Goal: Task Accomplishment & Management: Complete application form

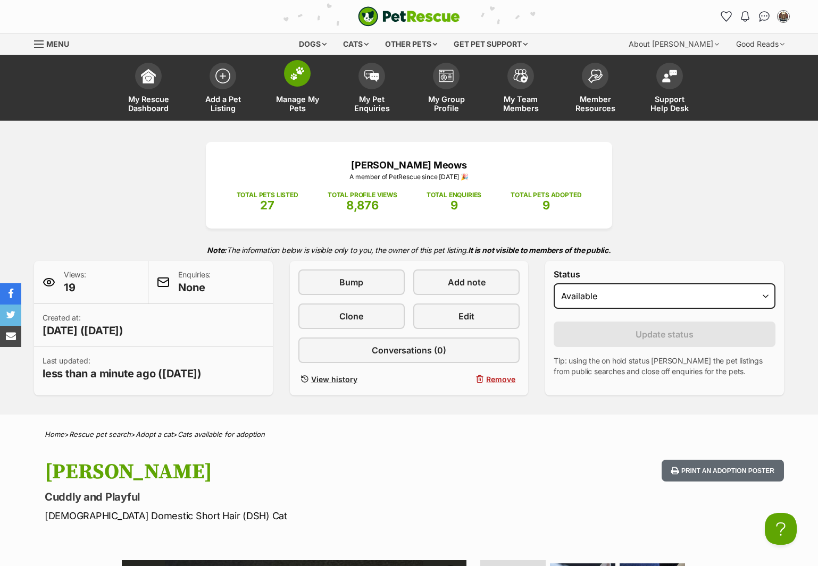
click at [304, 78] on img at bounding box center [297, 73] width 15 height 14
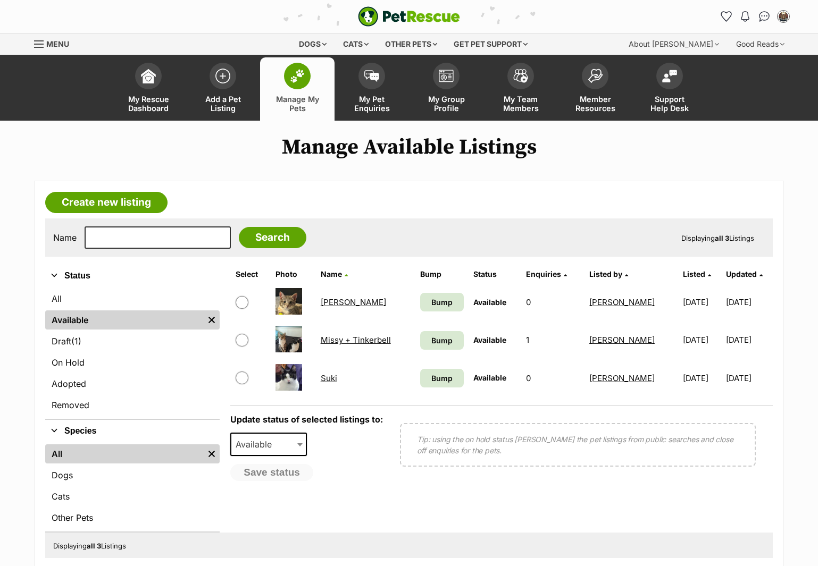
click at [245, 341] on input "checkbox" at bounding box center [242, 340] width 13 height 13
checkbox input "true"
click at [287, 449] on span "Available" at bounding box center [268, 444] width 77 height 23
click at [295, 478] on button "Save status" at bounding box center [272, 473] width 84 height 18
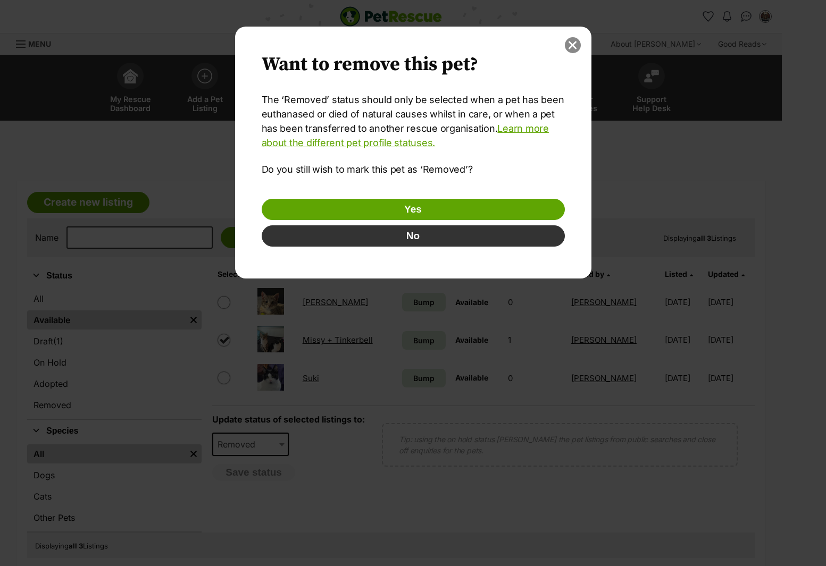
click at [569, 49] on button "close" at bounding box center [573, 45] width 16 height 16
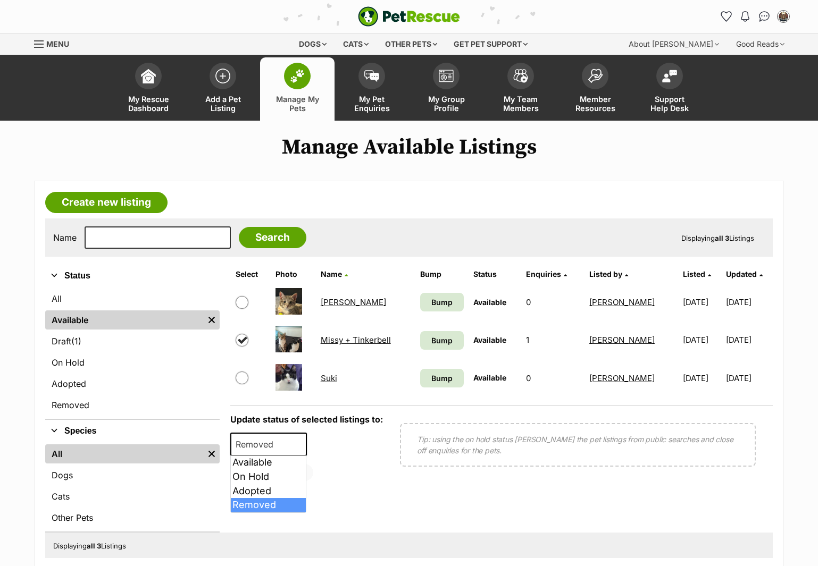
click at [292, 442] on span "Removed" at bounding box center [268, 444] width 77 height 23
select select "rehomed"
click at [365, 465] on div "Save status" at bounding box center [306, 472] width 153 height 17
click at [296, 442] on span at bounding box center [301, 444] width 11 height 23
click at [242, 382] on input "checkbox" at bounding box center [242, 378] width 13 height 13
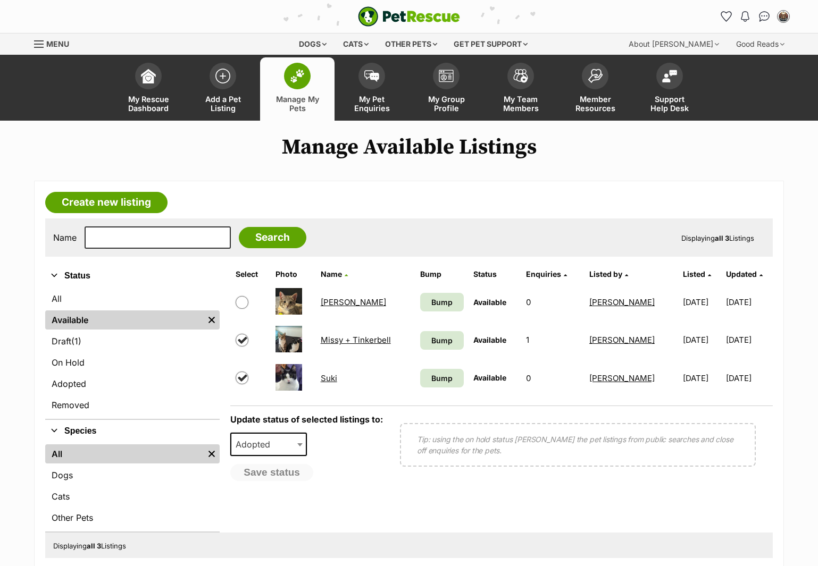
checkbox input "true"
click at [243, 341] on input "checkbox" at bounding box center [242, 340] width 13 height 13
checkbox input "false"
click at [241, 383] on input "checkbox" at bounding box center [242, 378] width 13 height 13
checkbox input "false"
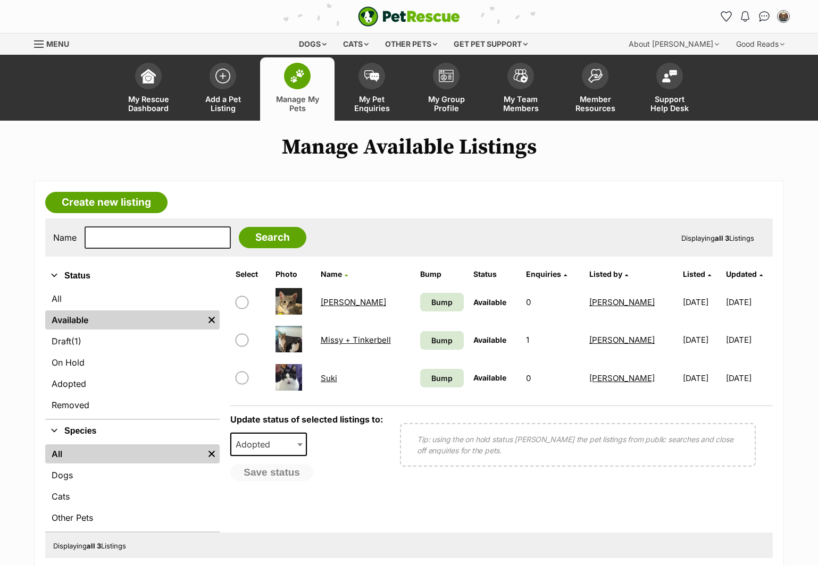
click at [245, 339] on input "checkbox" at bounding box center [242, 340] width 13 height 13
checkbox input "true"
click at [287, 471] on button "Save status" at bounding box center [272, 473] width 84 height 18
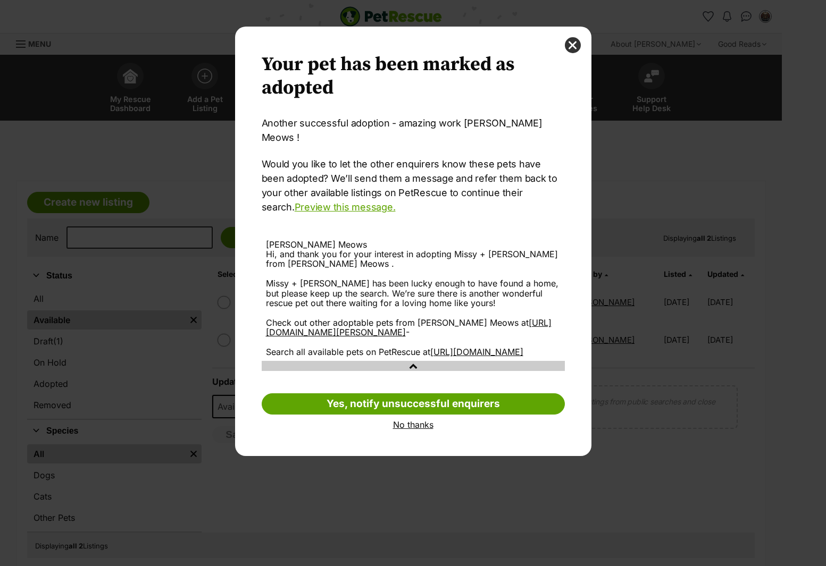
click at [407, 421] on link "No thanks" at bounding box center [413, 425] width 303 height 10
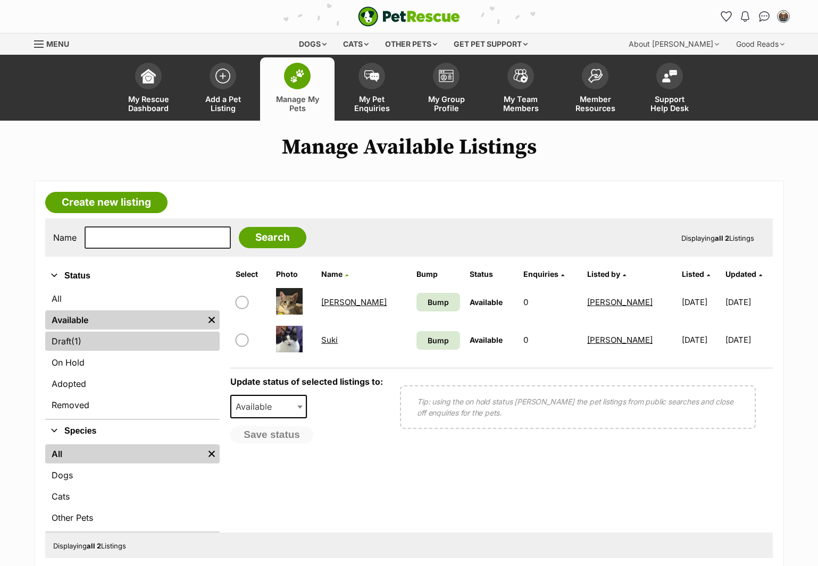
click at [77, 339] on span "(1)" at bounding box center [76, 341] width 10 height 13
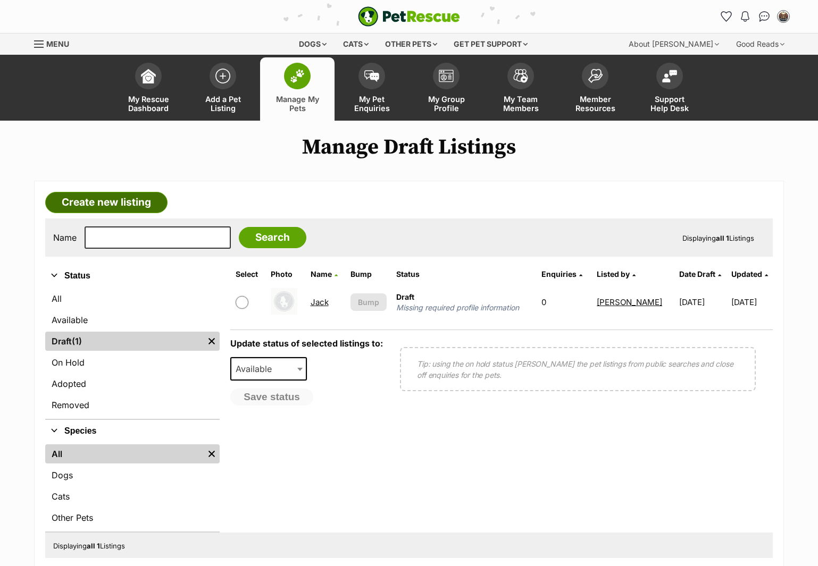
click at [139, 200] on link "Create new listing" at bounding box center [106, 202] width 122 height 21
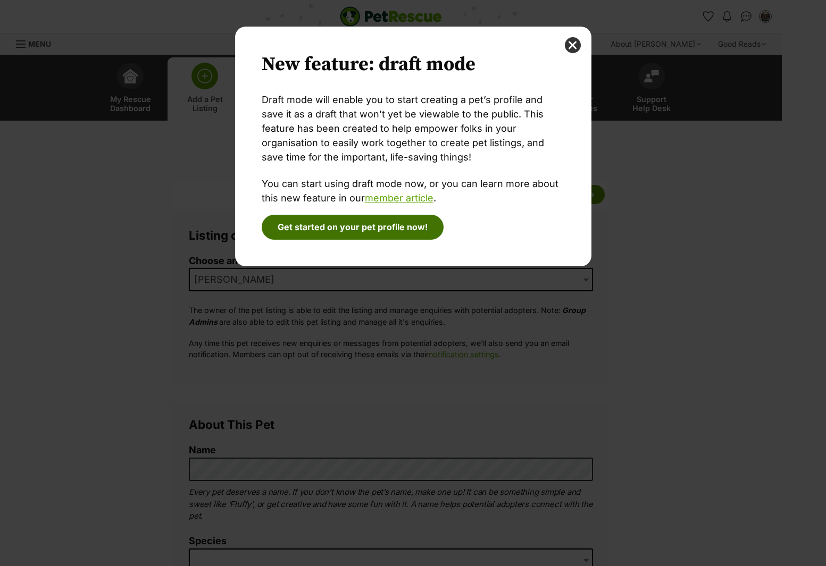
click at [431, 223] on button "Get started on your pet profile now!" at bounding box center [353, 227] width 182 height 24
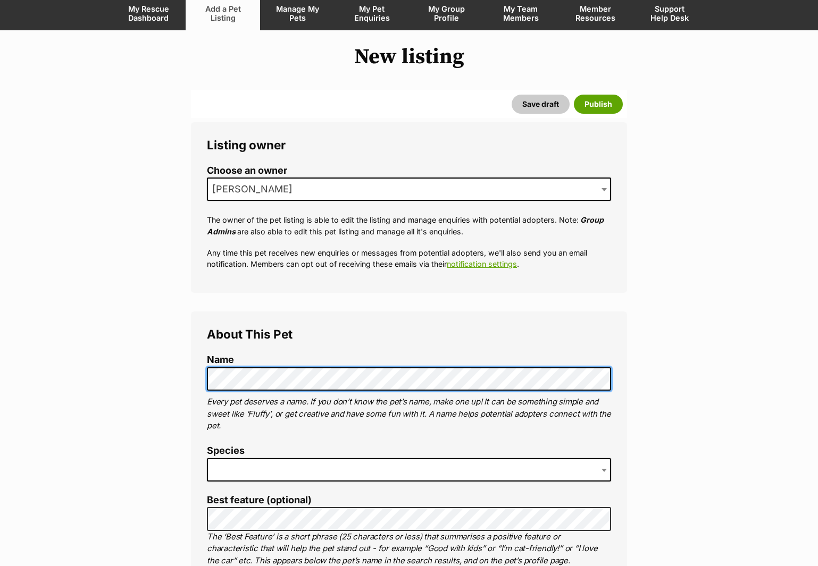
scroll to position [97, 0]
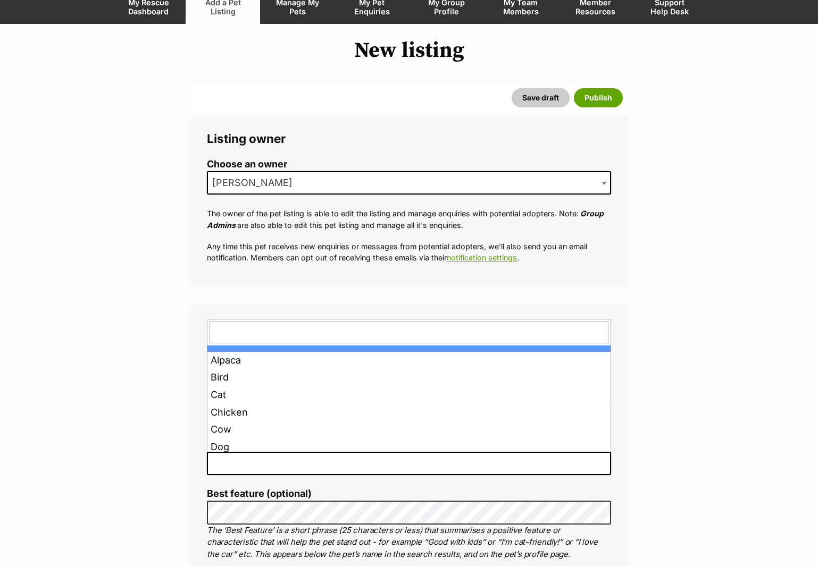
click at [506, 464] on span at bounding box center [409, 463] width 404 height 23
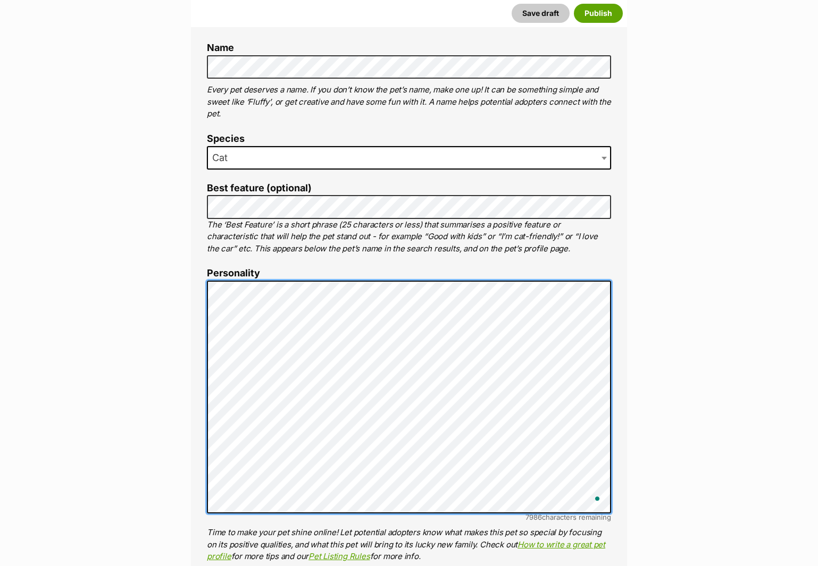
scroll to position [0, 0]
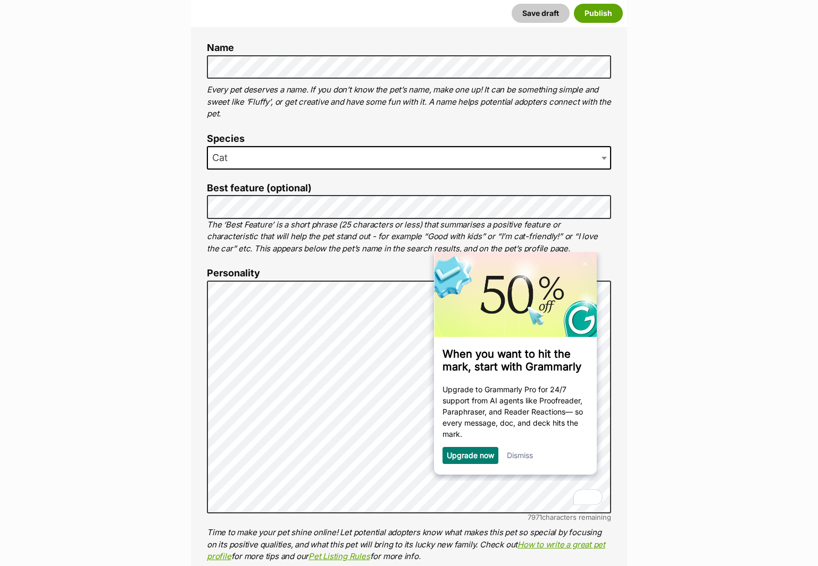
click at [522, 458] on link "Dismiss" at bounding box center [520, 455] width 26 height 9
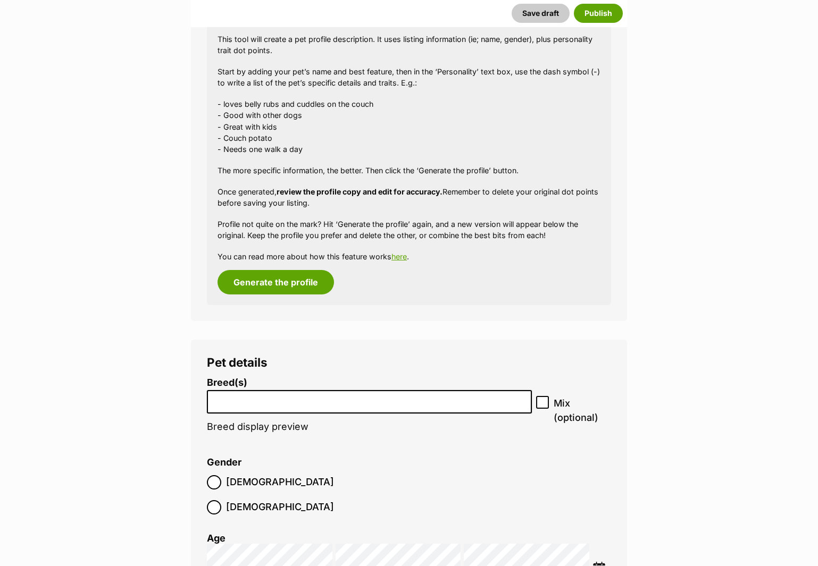
scroll to position [975, 0]
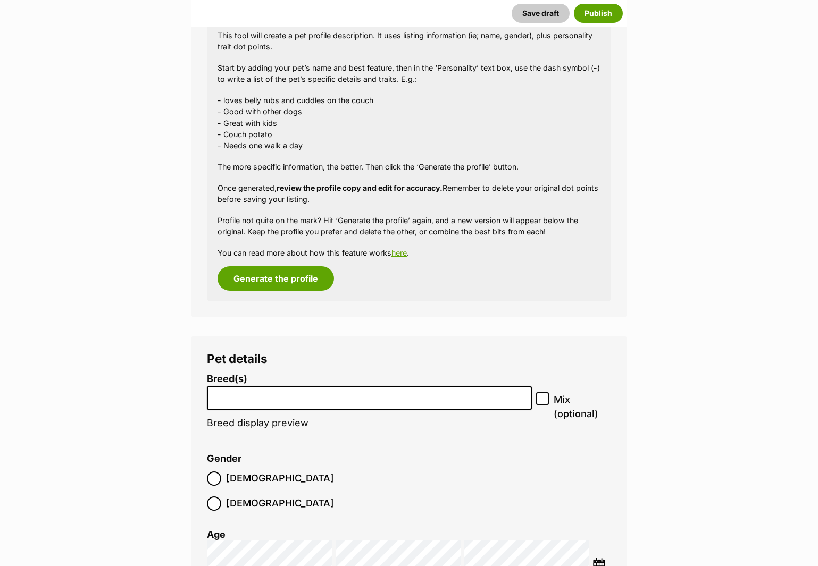
click at [336, 399] on input "search" at bounding box center [369, 395] width 317 height 11
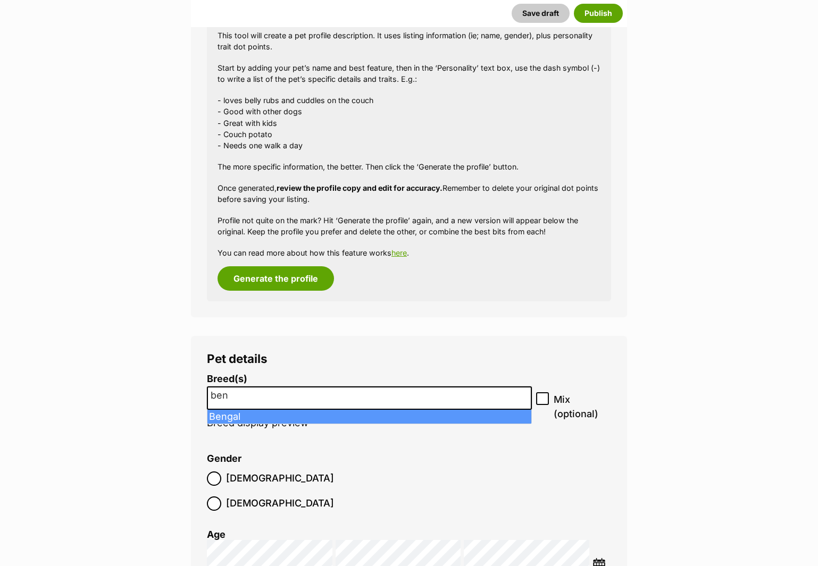
type input "ben"
select select "225"
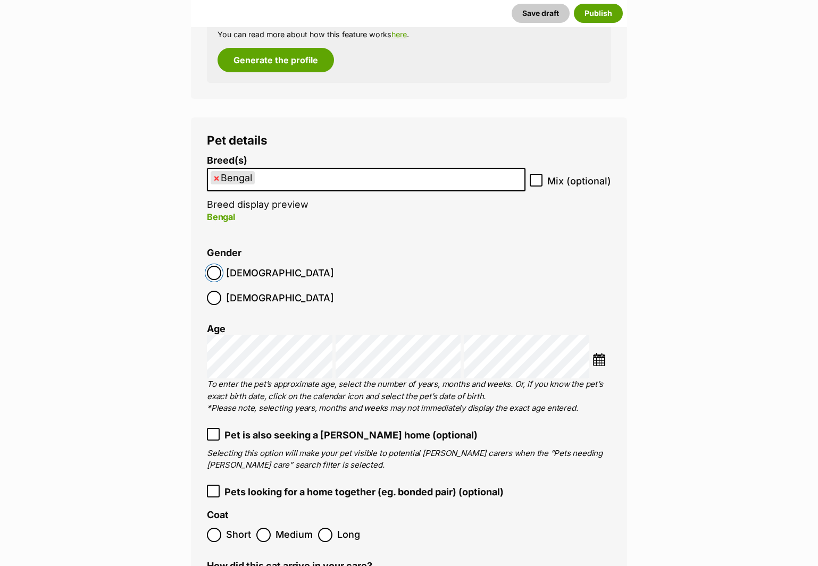
scroll to position [1194, 0]
click at [214, 430] on icon at bounding box center [212, 433] width 7 height 7
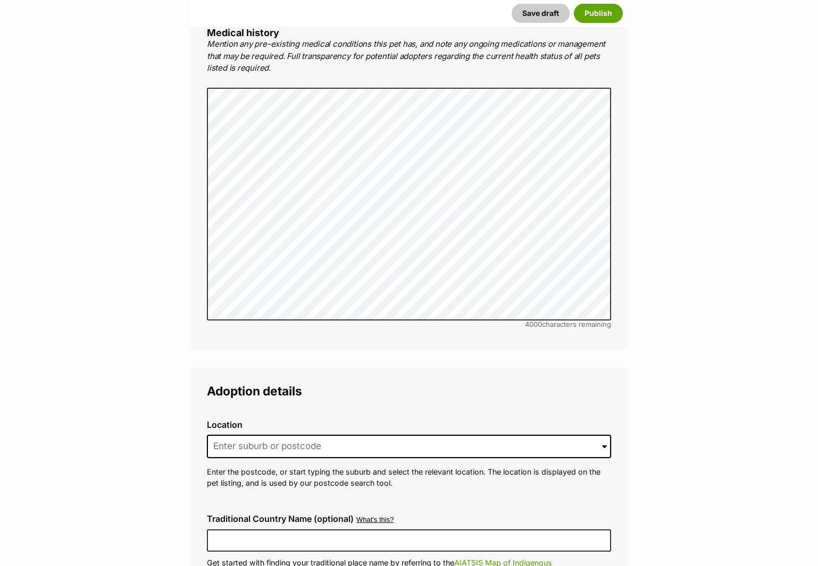
scroll to position [2241, 0]
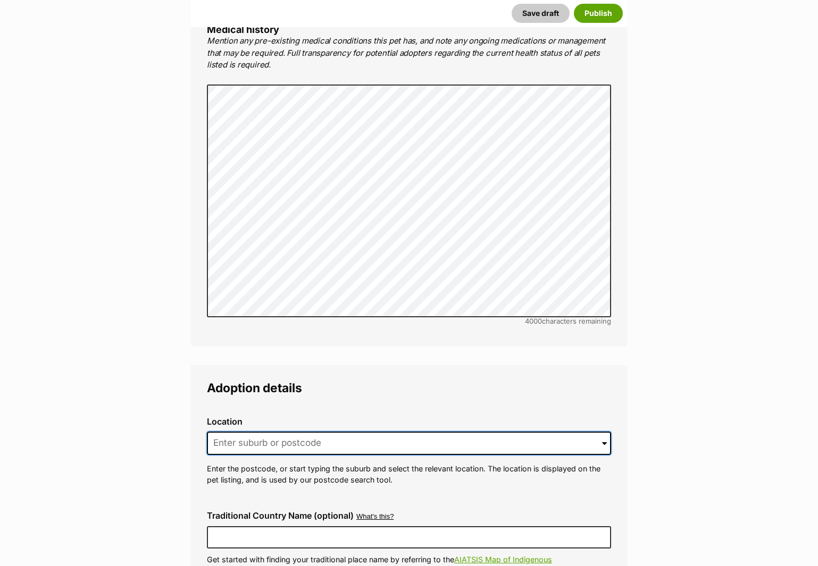
click at [258, 432] on input at bounding box center [409, 443] width 404 height 23
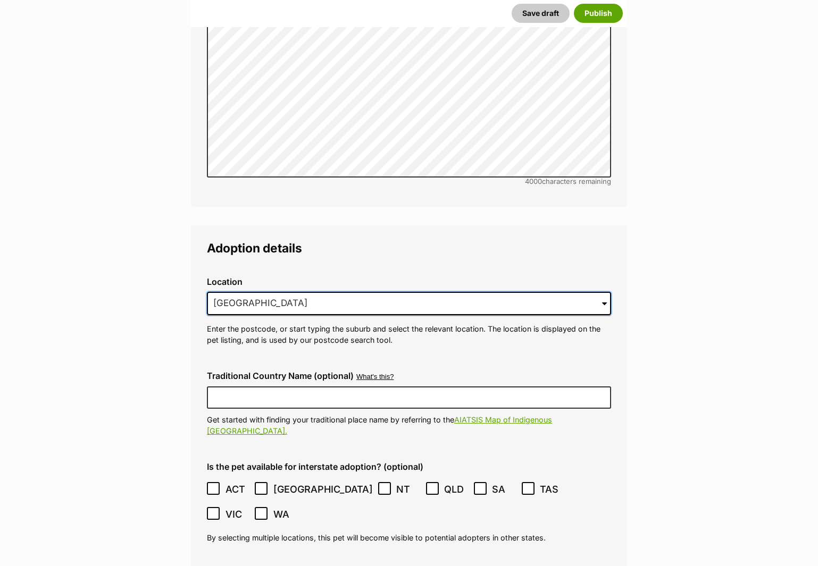
scroll to position [2553, 0]
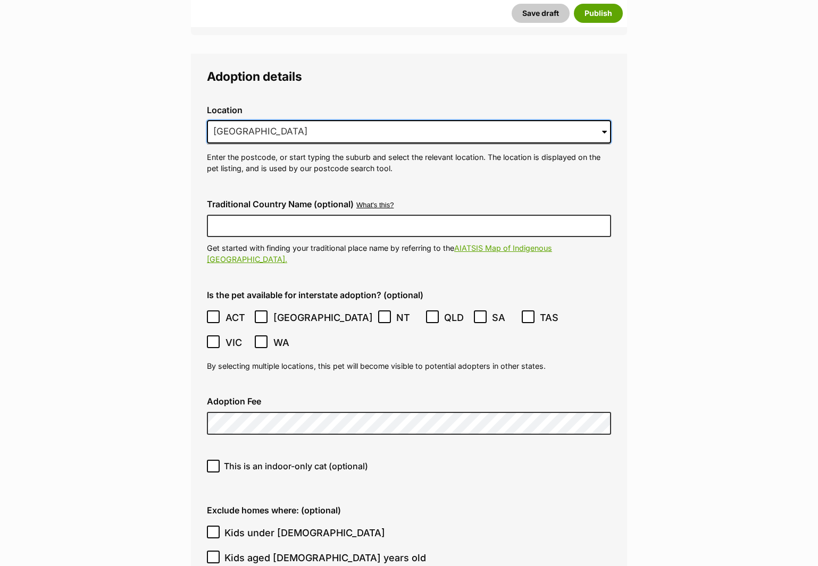
type input "Cambelltown"
click at [213, 313] on icon at bounding box center [212, 316] width 7 height 7
click at [258, 313] on icon at bounding box center [260, 316] width 7 height 7
click at [498, 506] on label "Exclude homes where: (optional)" at bounding box center [409, 511] width 404 height 10
click at [208, 460] on input "This is an indoor-only cat (optional)" at bounding box center [213, 466] width 13 height 13
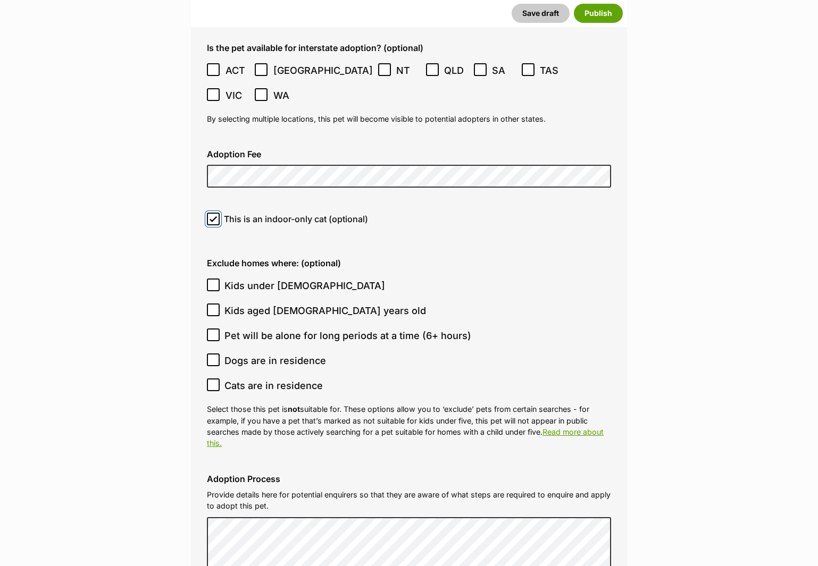
scroll to position [2753, 0]
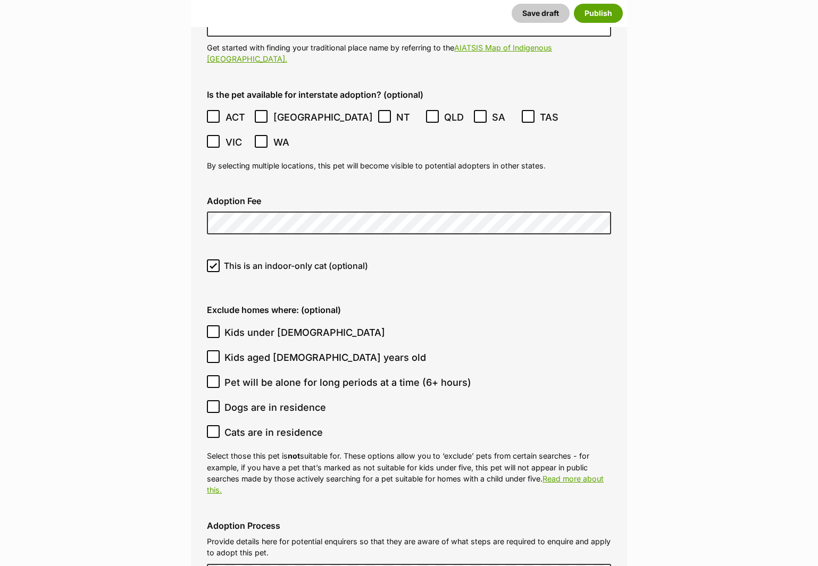
click at [212, 262] on icon at bounding box center [212, 265] width 7 height 7
click at [212, 259] on input "This is an indoor-only cat (optional)" at bounding box center [213, 265] width 13 height 13
checkbox input "false"
click at [213, 430] on icon at bounding box center [213, 432] width 6 height 5
click at [213, 425] on input "Cats are in residence" at bounding box center [213, 431] width 13 height 13
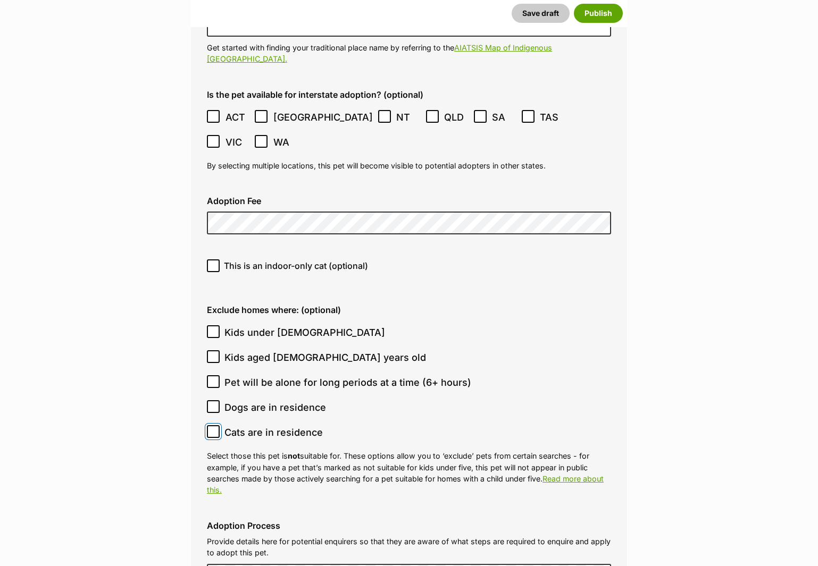
checkbox input "true"
click at [214, 403] on icon at bounding box center [212, 406] width 7 height 7
click at [214, 400] on input "Dogs are in residence" at bounding box center [213, 406] width 13 height 13
checkbox input "true"
click at [217, 375] on input "Pet will be alone for long periods at a time (6+ hours)" at bounding box center [213, 381] width 13 height 13
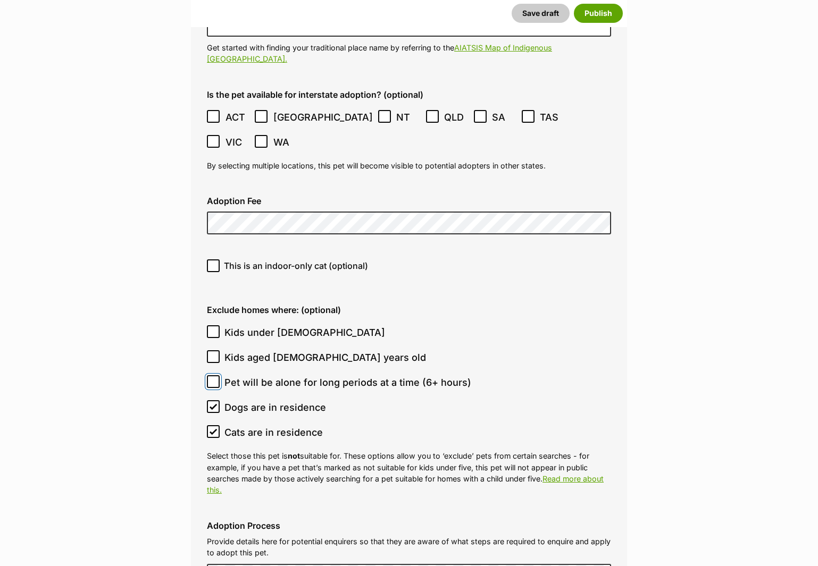
checkbox input "true"
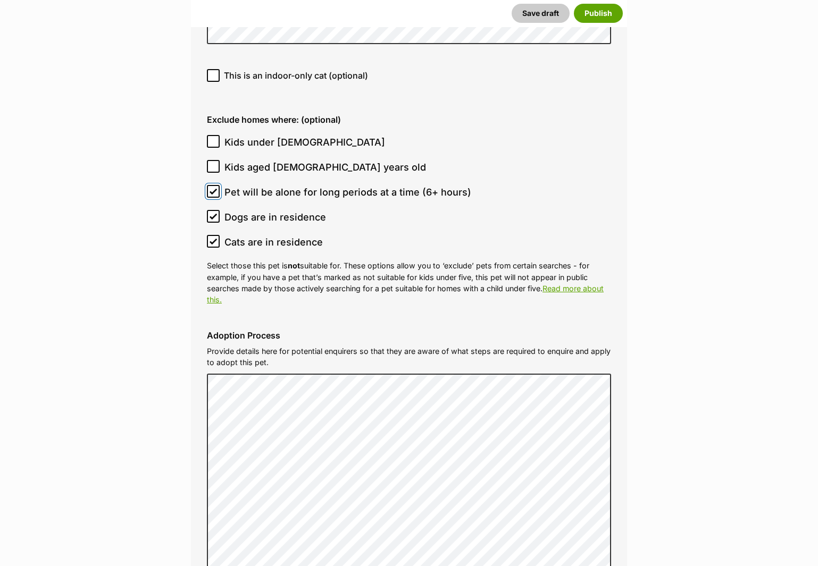
scroll to position [2943, 0]
click at [215, 138] on icon at bounding box center [212, 141] width 7 height 7
click at [215, 136] on input "Kids under [DEMOGRAPHIC_DATA]" at bounding box center [213, 142] width 13 height 13
checkbox input "true"
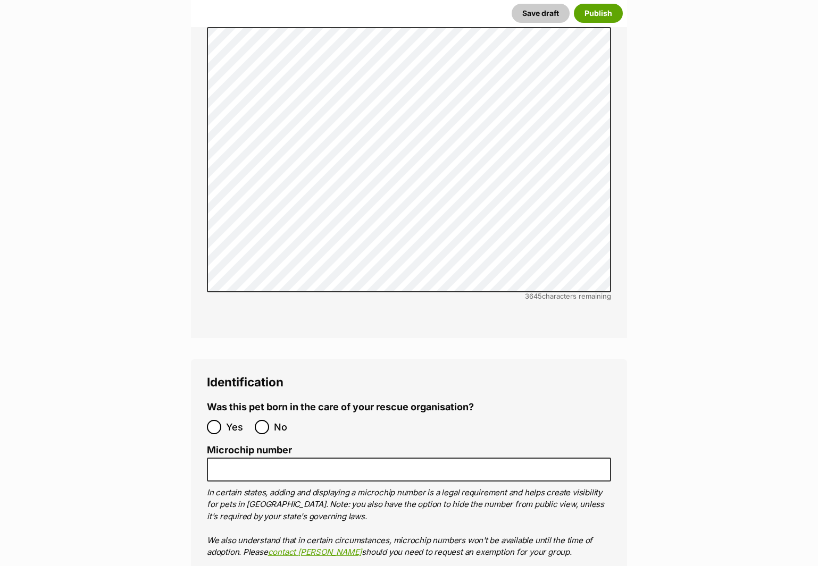
scroll to position [3295, 0]
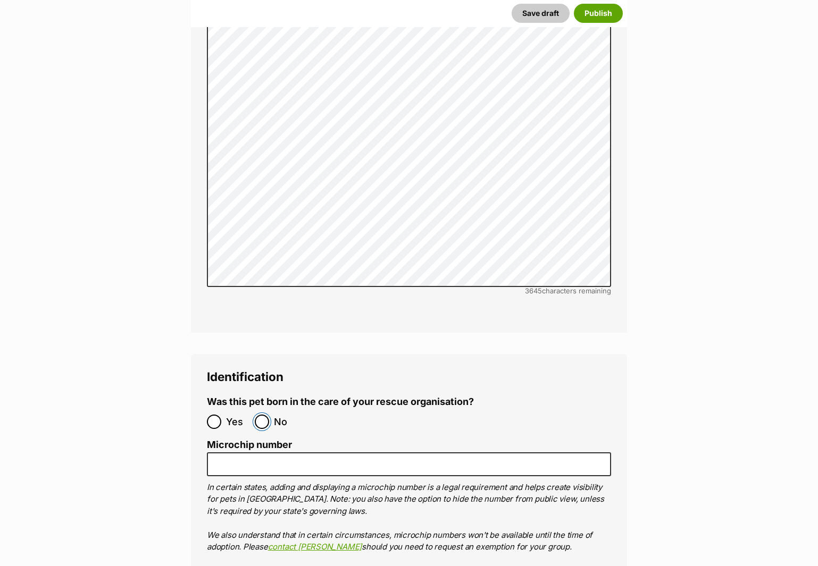
click at [260, 415] on input "No" at bounding box center [262, 422] width 14 height 14
radio input "true"
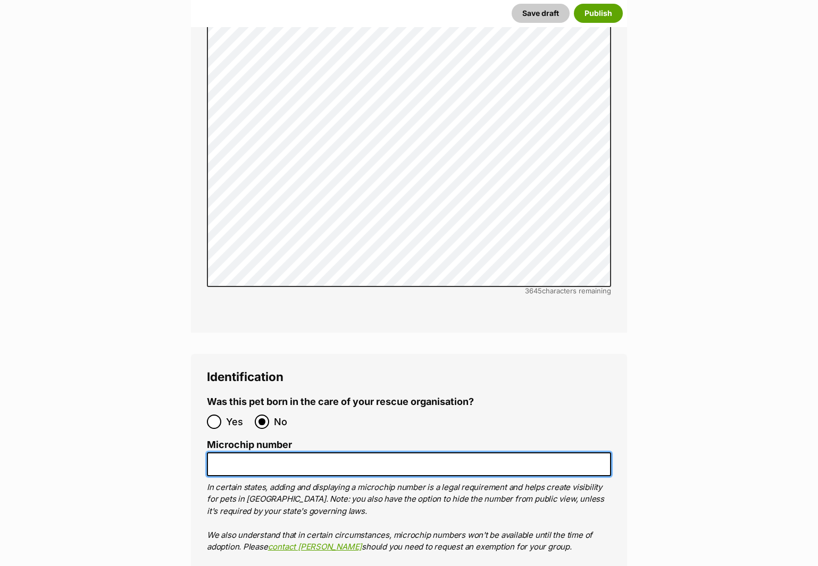
click at [309, 452] on input "Microchip number" at bounding box center [409, 464] width 404 height 24
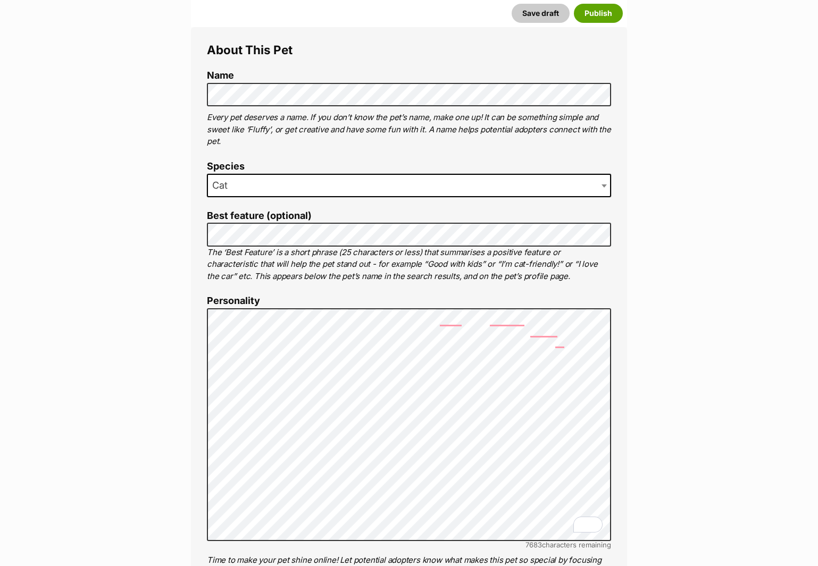
scroll to position [343, 0]
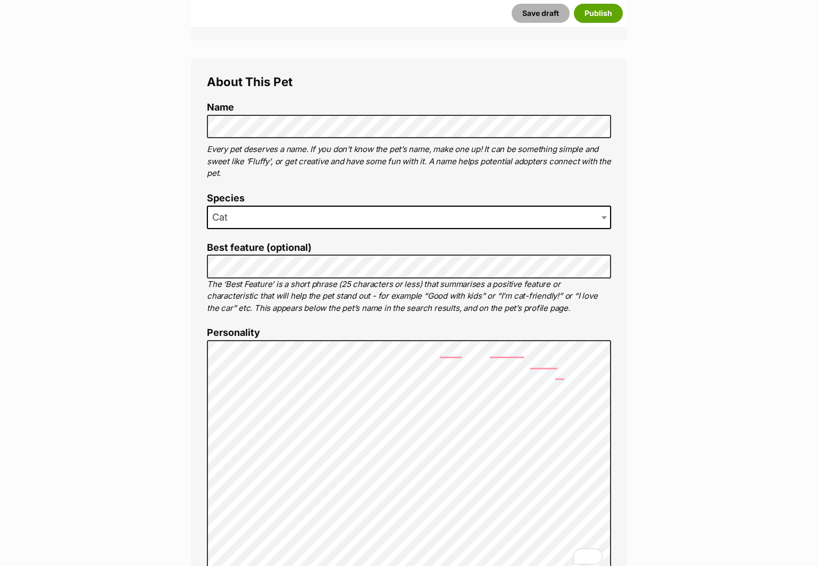
click at [556, 13] on button "Save draft" at bounding box center [540, 13] width 58 height 19
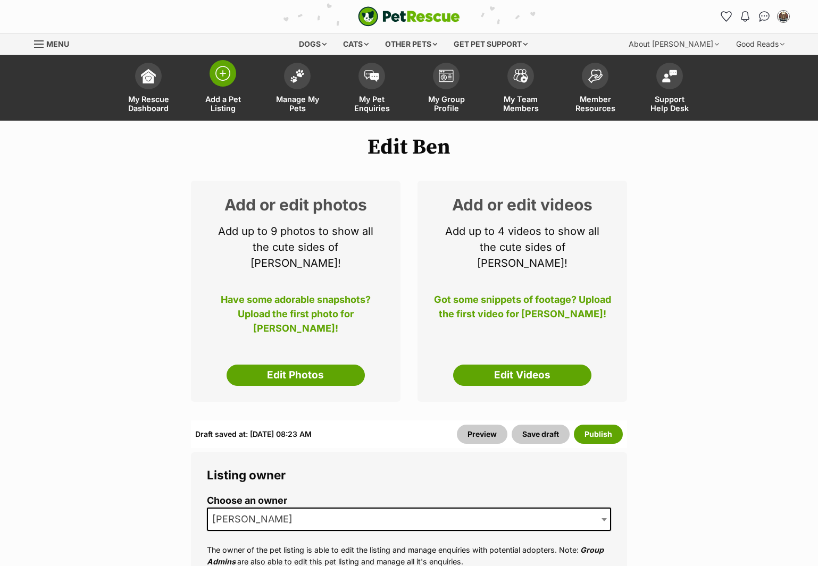
click at [229, 108] on span "Add a Pet Listing" at bounding box center [223, 104] width 48 height 18
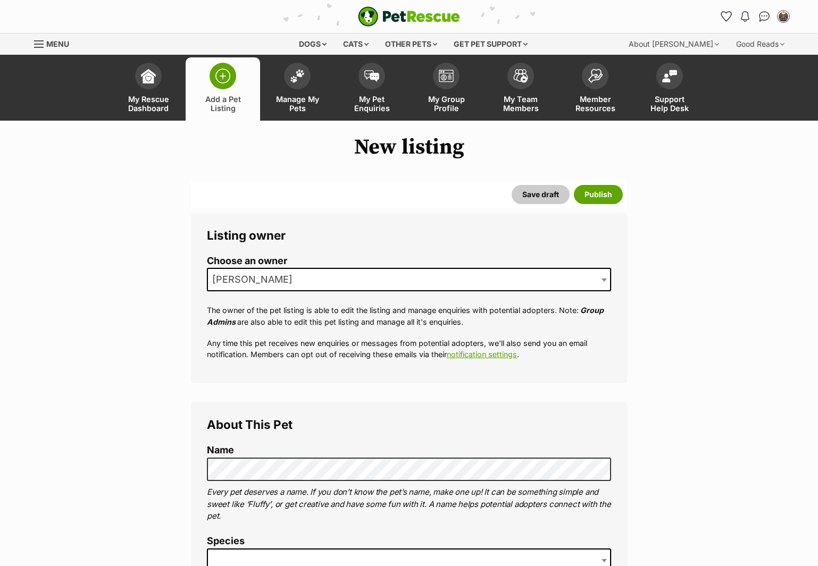
scroll to position [227, 0]
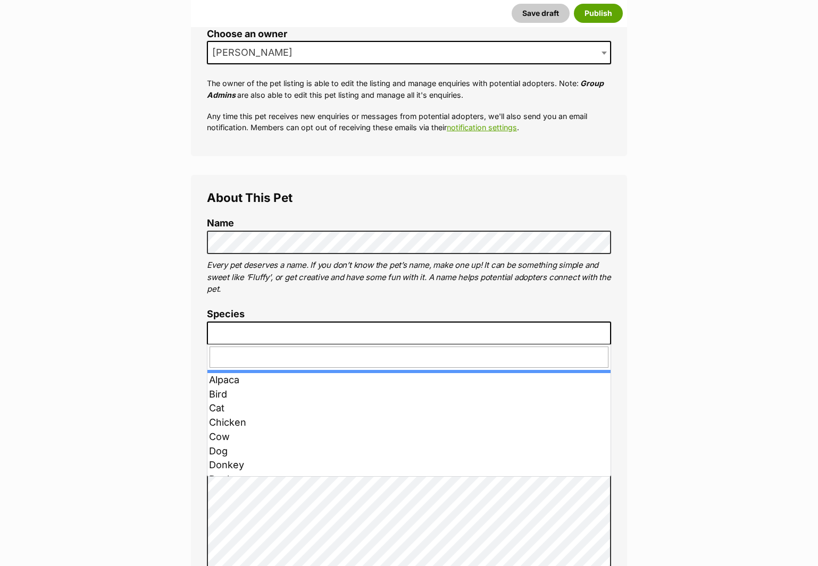
click at [349, 337] on span at bounding box center [409, 333] width 404 height 23
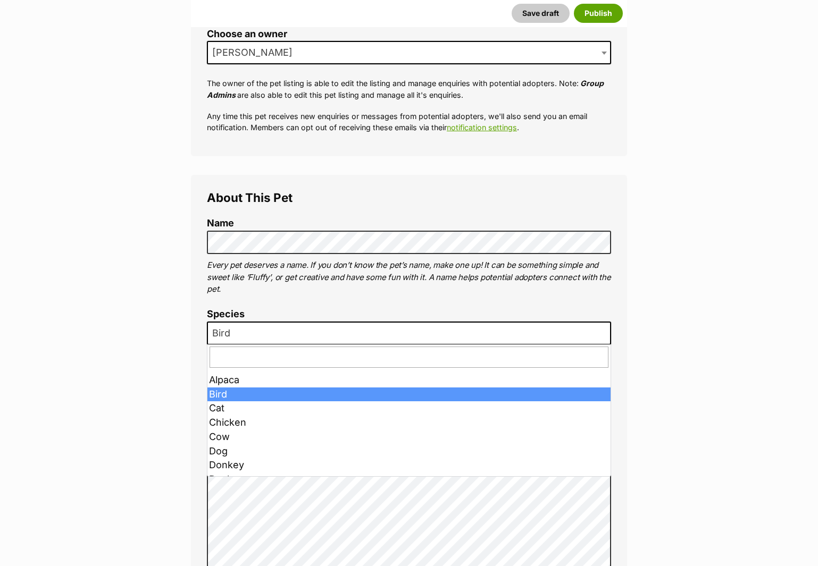
click at [343, 338] on span "Bird" at bounding box center [409, 333] width 404 height 23
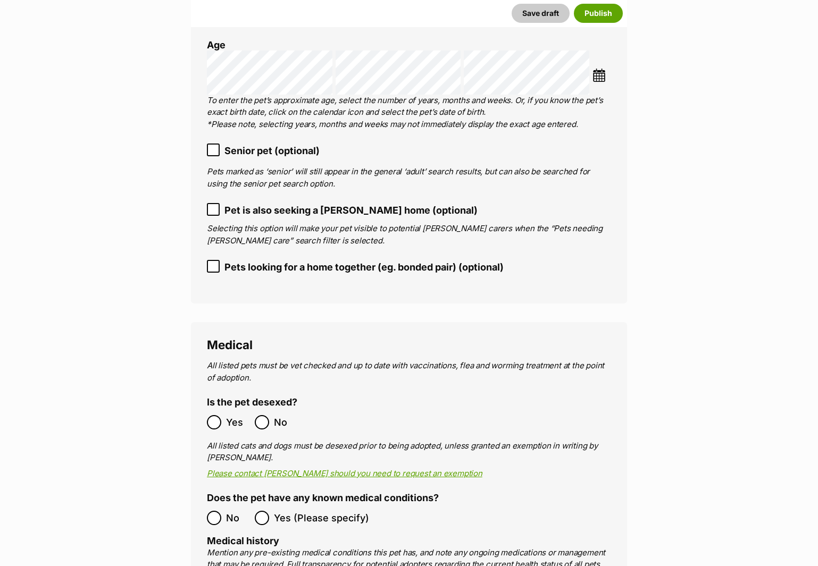
scroll to position [1399, 0]
click at [274, 415] on span "No" at bounding box center [285, 422] width 23 height 14
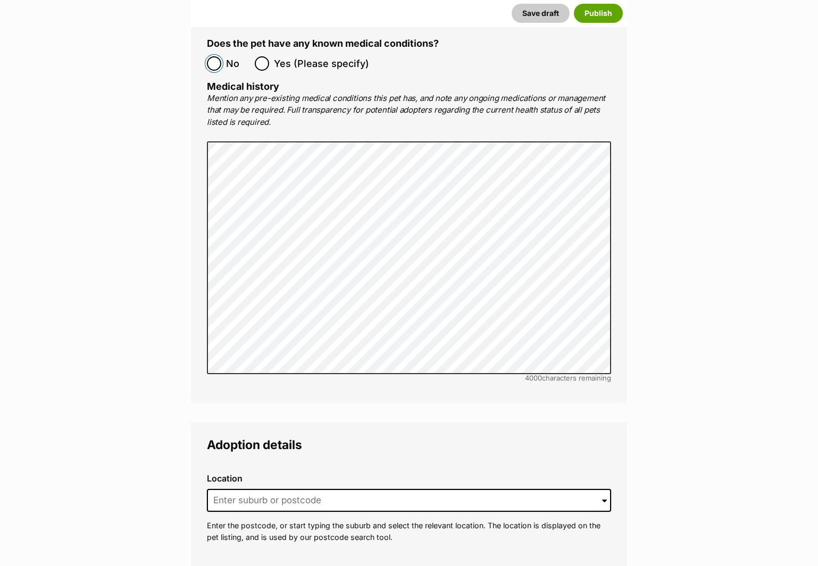
scroll to position [1928, 0]
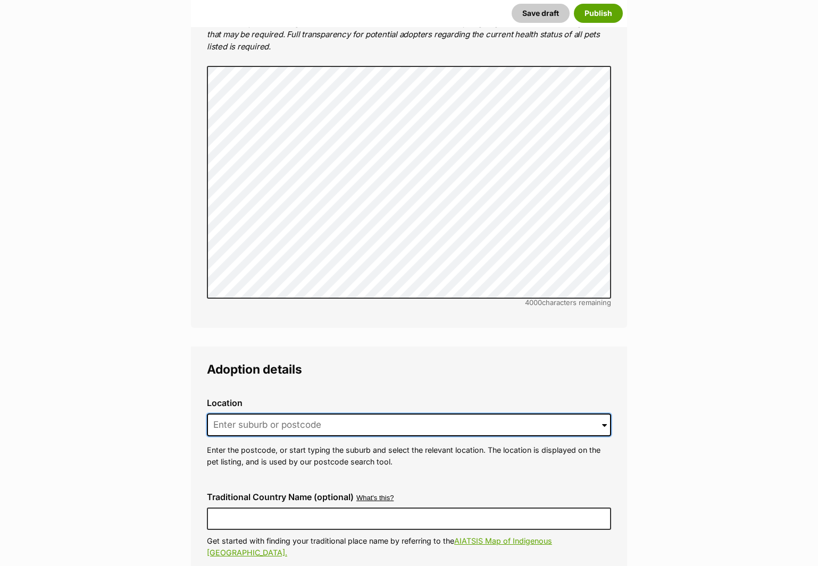
click at [298, 414] on input at bounding box center [409, 425] width 404 height 23
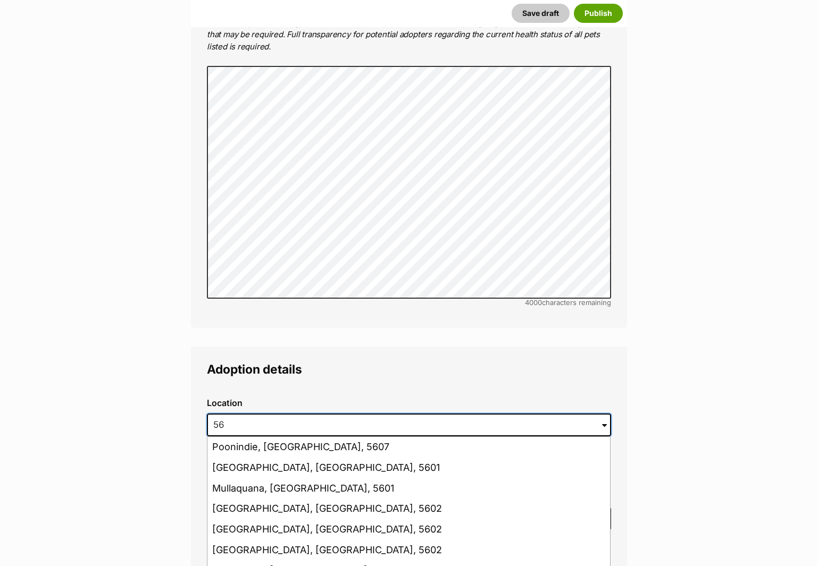
type input "5"
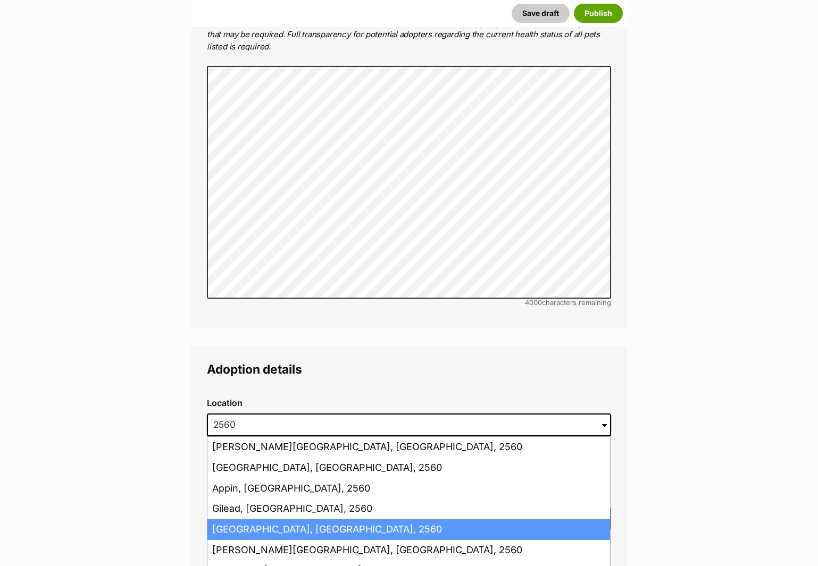
click at [415, 519] on li "[GEOGRAPHIC_DATA], [GEOGRAPHIC_DATA], 2560" at bounding box center [408, 529] width 402 height 21
type input "[GEOGRAPHIC_DATA], [GEOGRAPHIC_DATA], 2560"
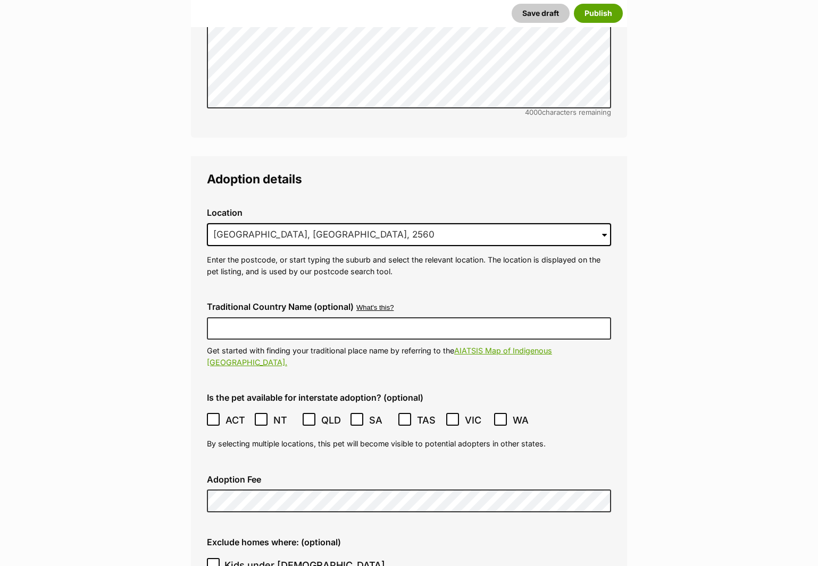
scroll to position [2121, 0]
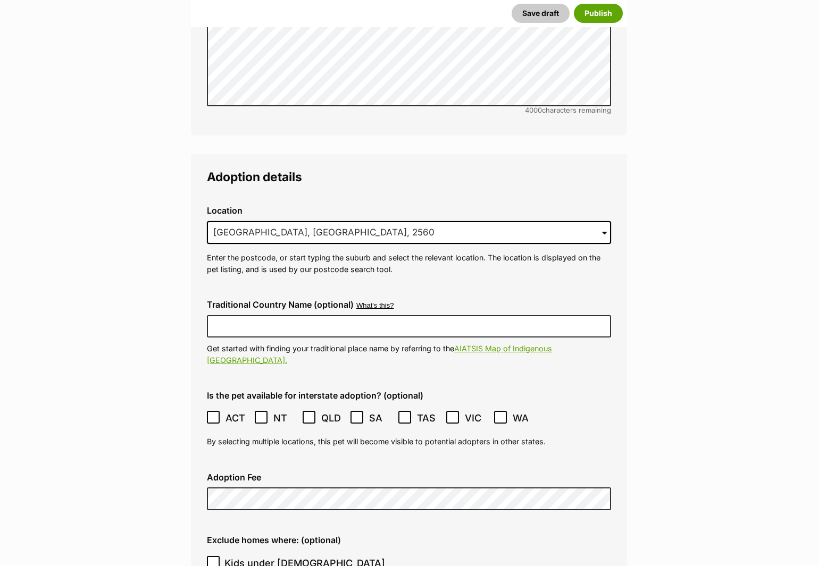
click at [221, 411] on label "ACT" at bounding box center [228, 418] width 43 height 14
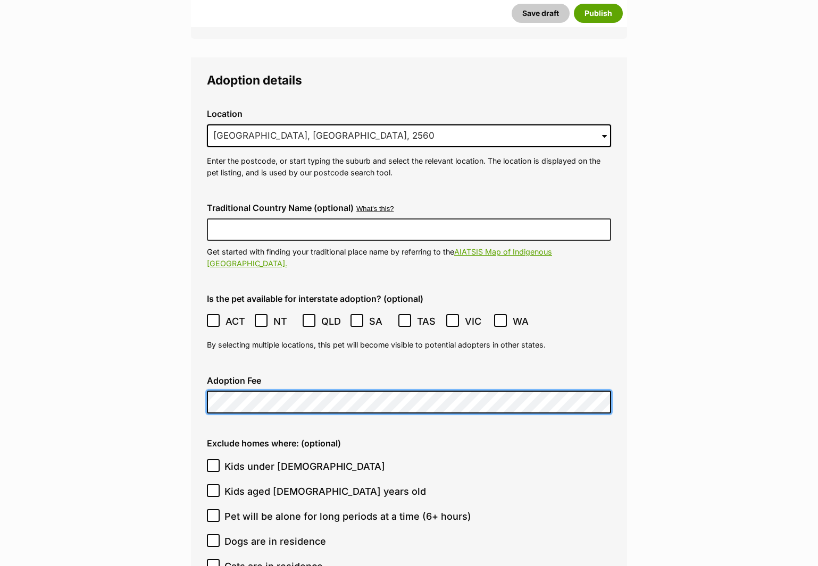
scroll to position [2386, 0]
